Goal: Information Seeking & Learning: Find specific fact

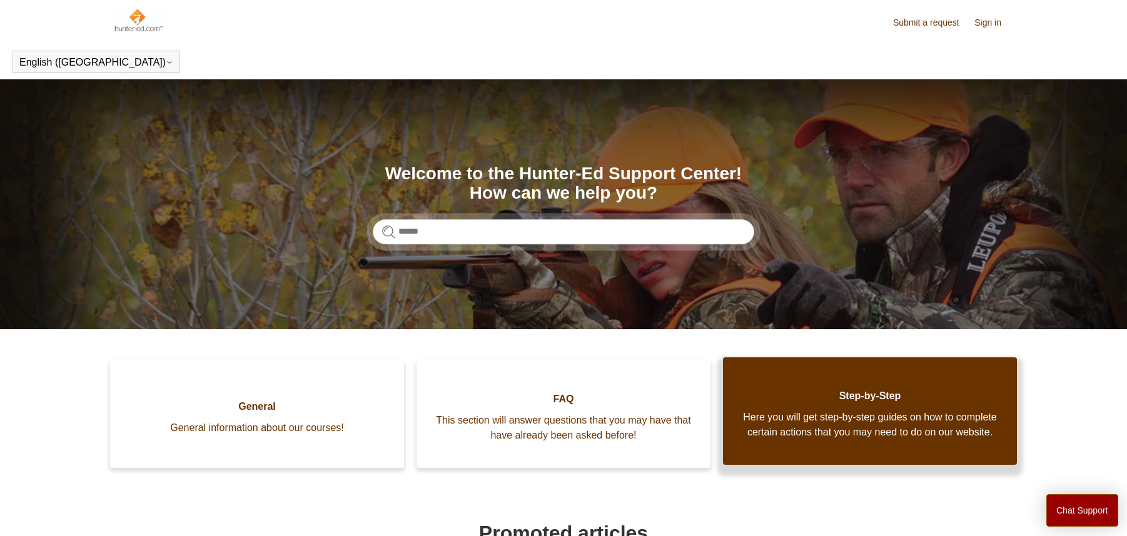
click at [755, 456] on link "Step-by-Step Here you will get step-by-step guides on how to complete certain a…" at bounding box center [870, 412] width 294 height 108
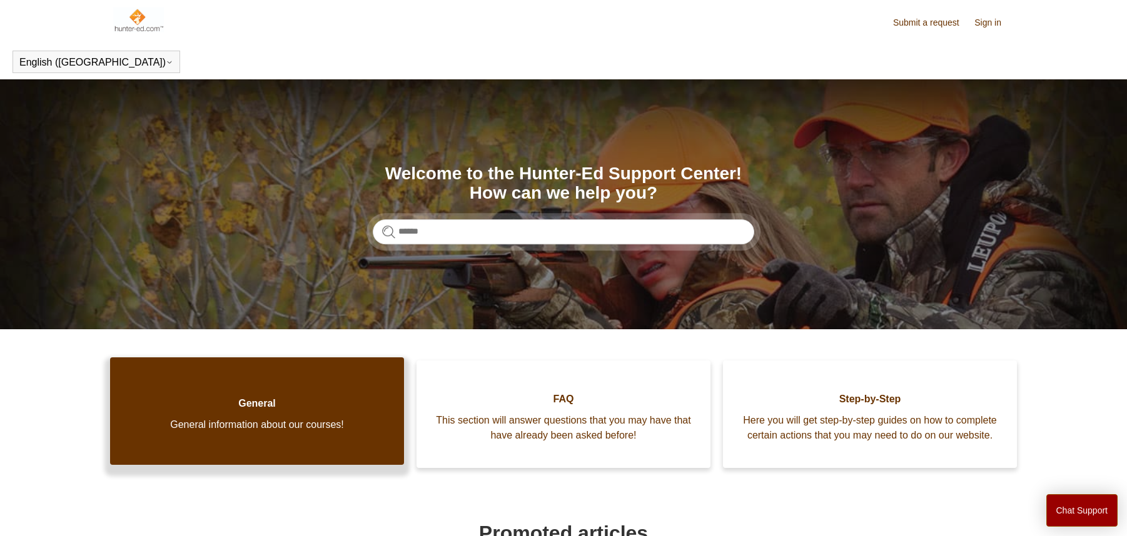
click at [315, 393] on link "General General information about our courses!" at bounding box center [257, 412] width 294 height 108
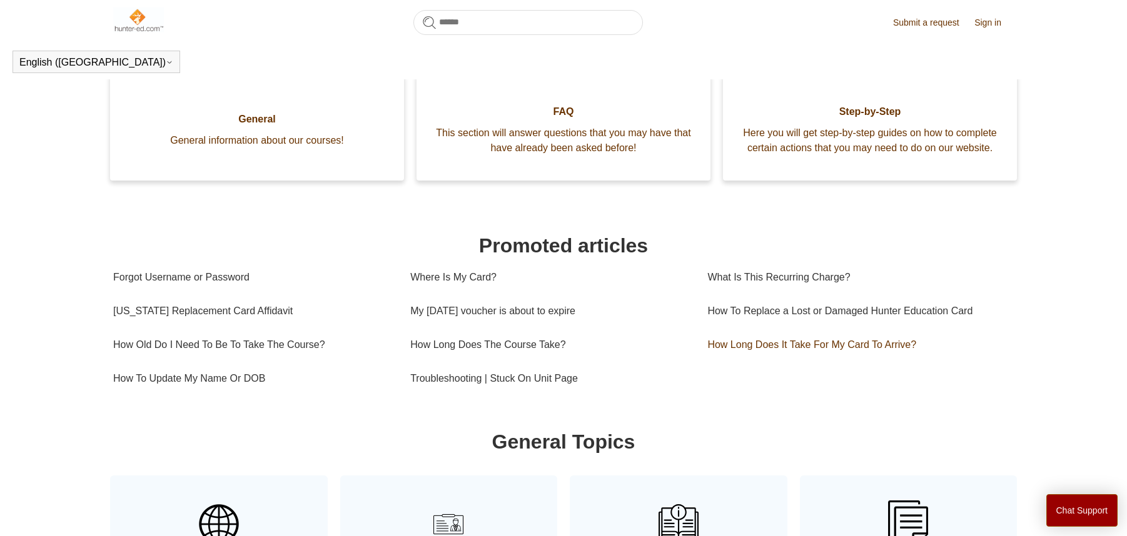
scroll to position [406, 0]
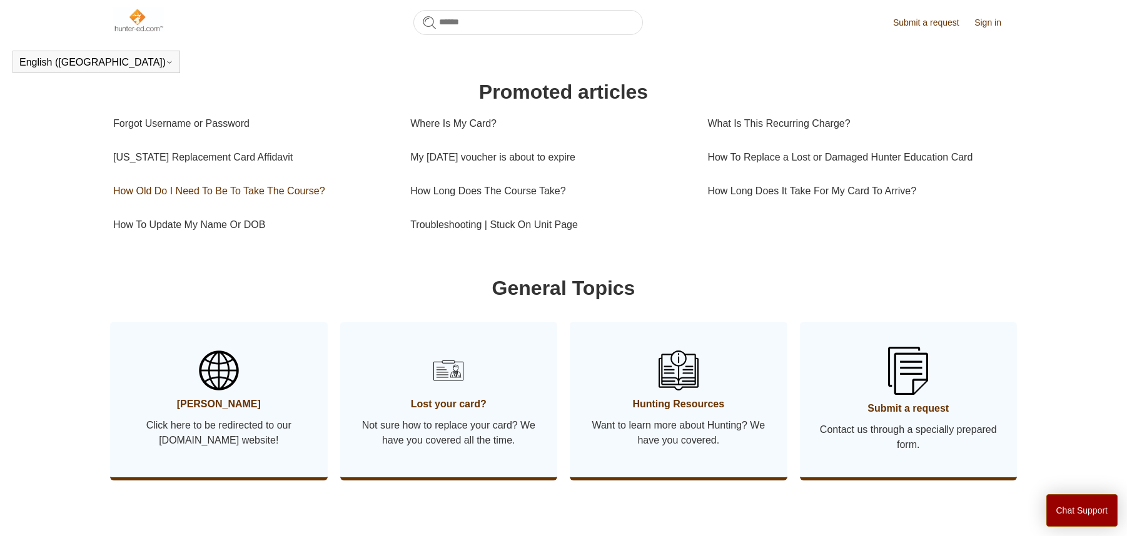
click at [276, 198] on link "How Old Do I Need To Be To Take The Course?" at bounding box center [252, 191] width 278 height 34
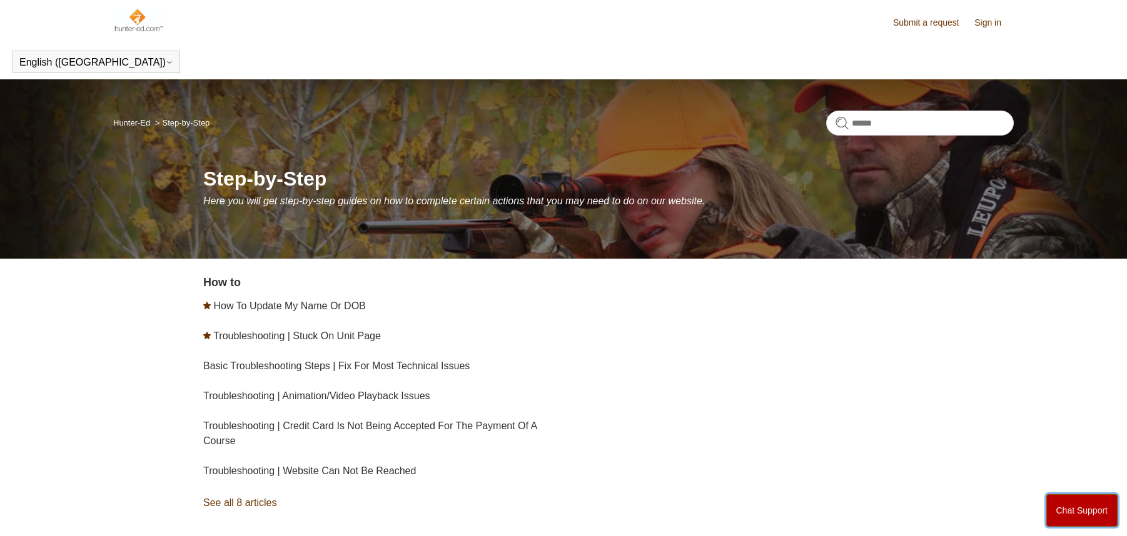
click at [1089, 503] on button "Chat Support" at bounding box center [1082, 511] width 72 height 33
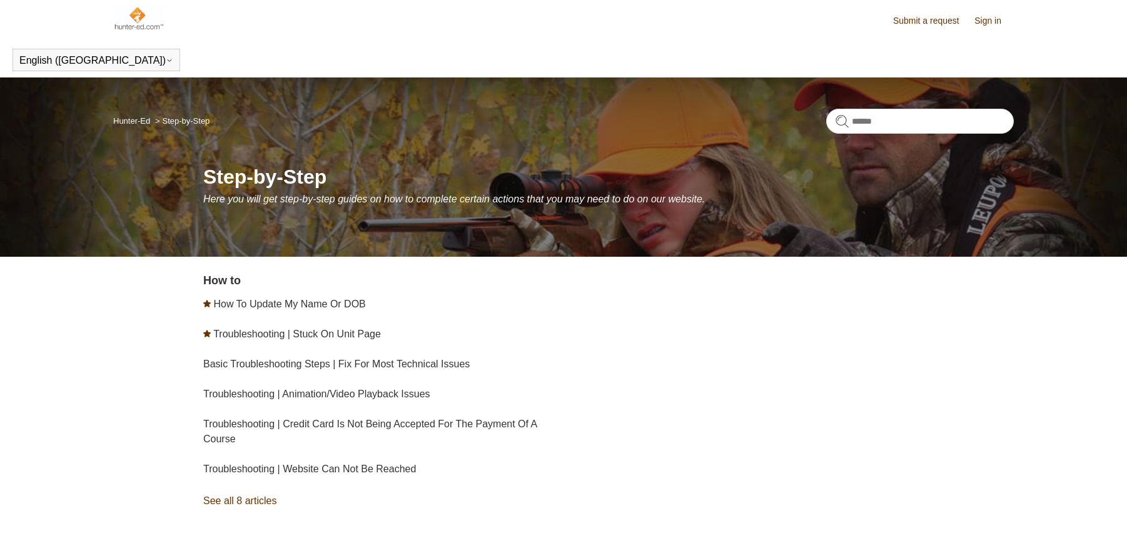
scroll to position [3, 0]
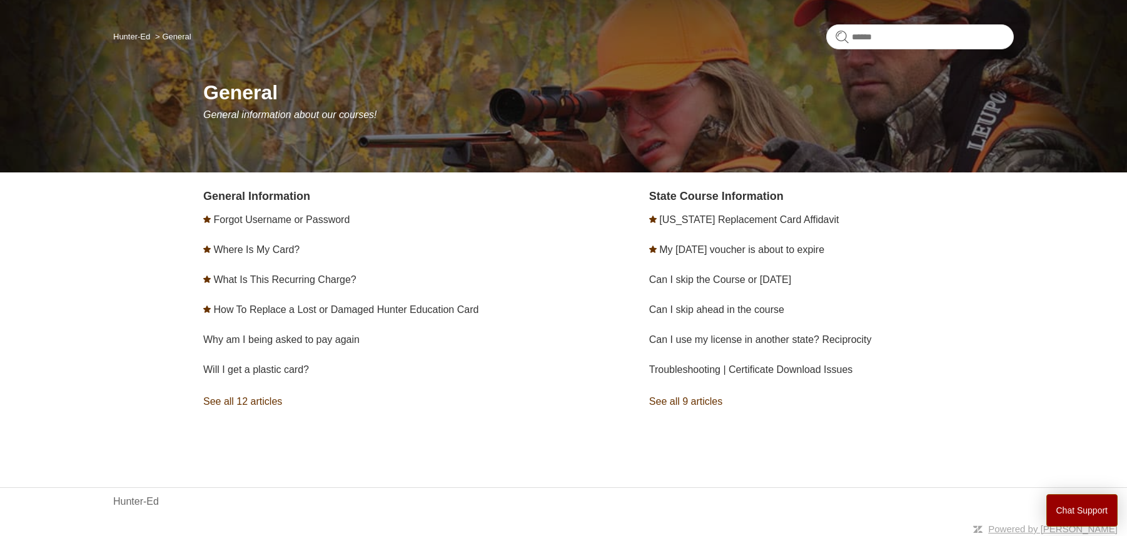
scroll to position [89, 0]
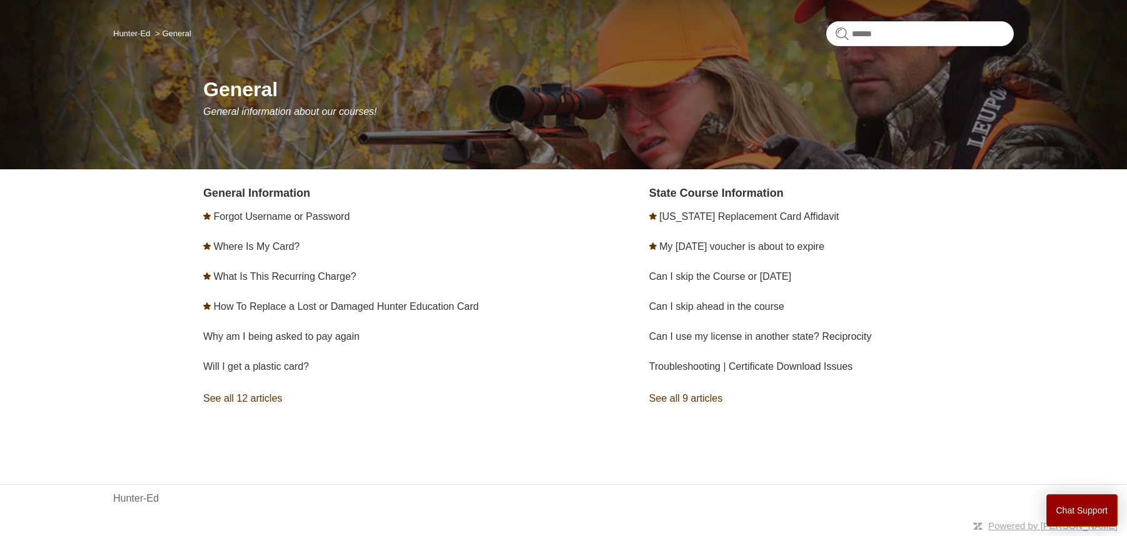
click at [274, 385] on link "See all 12 articles" at bounding box center [385, 399] width 365 height 34
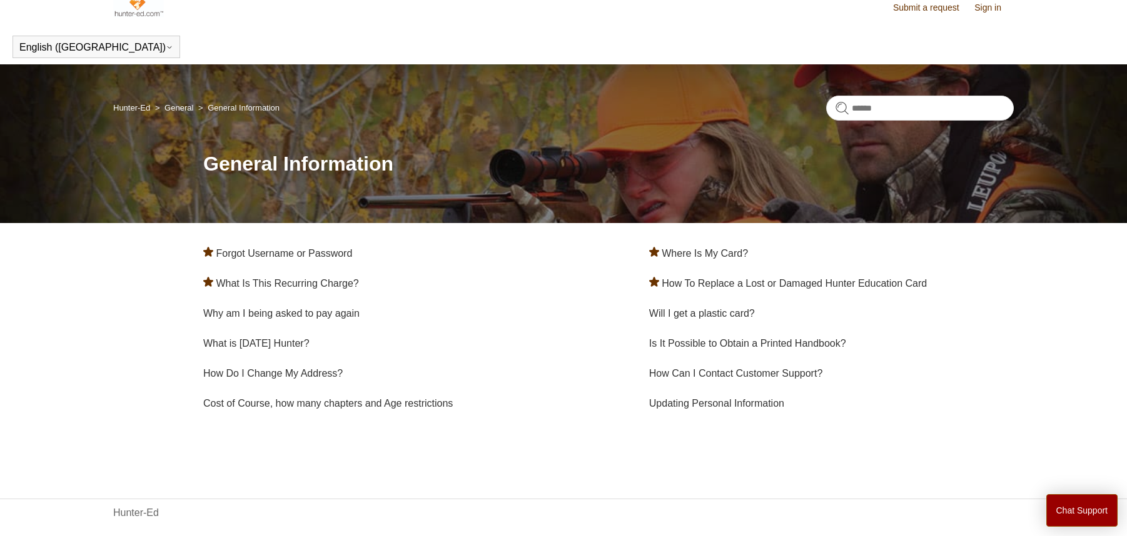
scroll to position [29, 0]
